Goal: Book appointment/travel/reservation

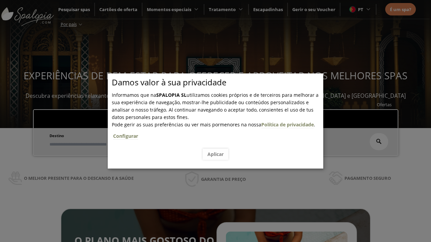
scroll to position [114, 0]
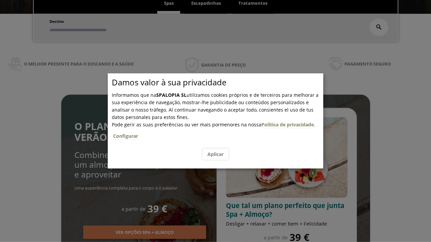
click at [206, 3] on span "Escapadinhas" at bounding box center [206, 3] width 30 height 6
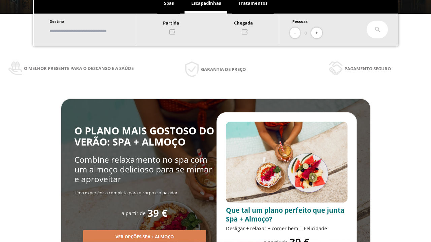
click at [95, 31] on input "text" at bounding box center [89, 31] width 84 height 12
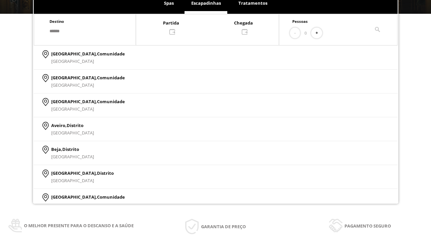
type input "******"
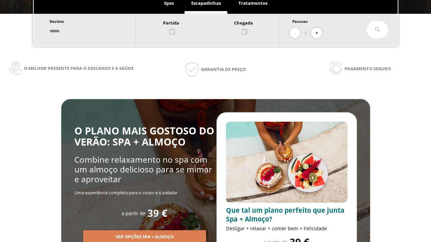
click at [214, 27] on div at bounding box center [207, 27] width 143 height 16
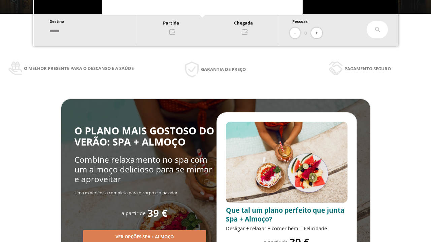
scroll to position [0, 0]
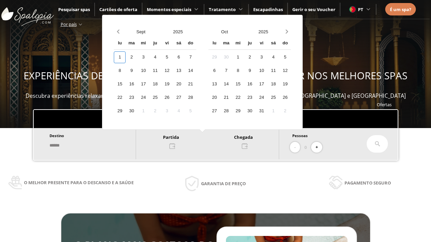
click at [149, 57] on div "3" at bounding box center [143, 57] width 12 height 12
click at [161, 57] on div "4" at bounding box center [155, 57] width 12 height 12
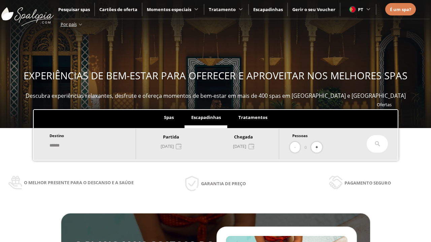
click at [319, 147] on button "+" at bounding box center [316, 147] width 11 height 11
click at [377, 144] on icon at bounding box center [377, 143] width 5 height 5
